Goal: Communication & Community: Ask a question

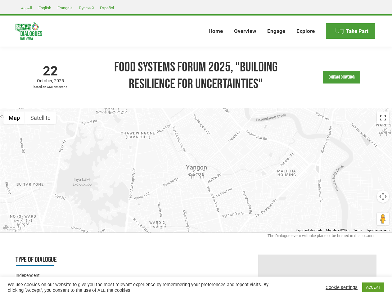
click at [196, 149] on div at bounding box center [196, 170] width 392 height 124
click at [342, 77] on link "Contact Convenor" at bounding box center [341, 77] width 37 height 12
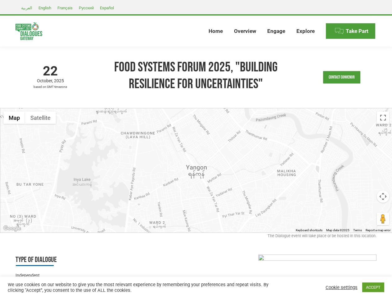
click at [0, 0] on div "Message * b i link b-quote del ins img ul ol li code more close tags" at bounding box center [0, 0] width 0 height 0
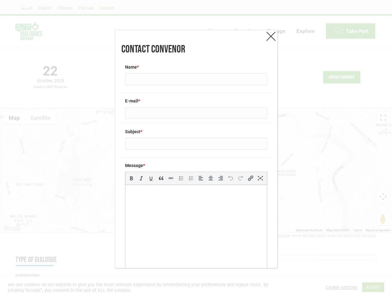
click at [196, 170] on div "Message * b i link b-quote del ins img ul ol li code more close tags" at bounding box center [196, 222] width 150 height 131
click at [14, 118] on div "Contact Convenor Name * E-mail * Subject * Message * b i link b-quote del ins i…" at bounding box center [196, 149] width 392 height 298
click at [40, 118] on div "Contact Convenor Name * E-mail * Subject * Message * b i link b-quote del ins i…" at bounding box center [196, 149] width 392 height 298
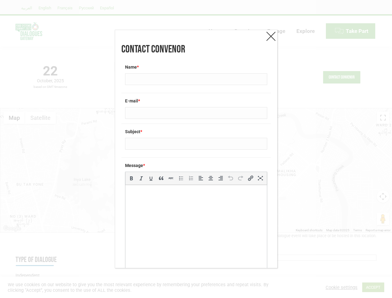
click at [40, 118] on div "Contact Convenor Name * E-mail * Subject * Message * b i link b-quote del ins i…" at bounding box center [196, 149] width 392 height 298
click at [383, 118] on div "Contact Convenor Name * E-mail * Subject * Message * b i link b-quote del ins i…" at bounding box center [196, 149] width 392 height 298
